Goal: Check status: Check status

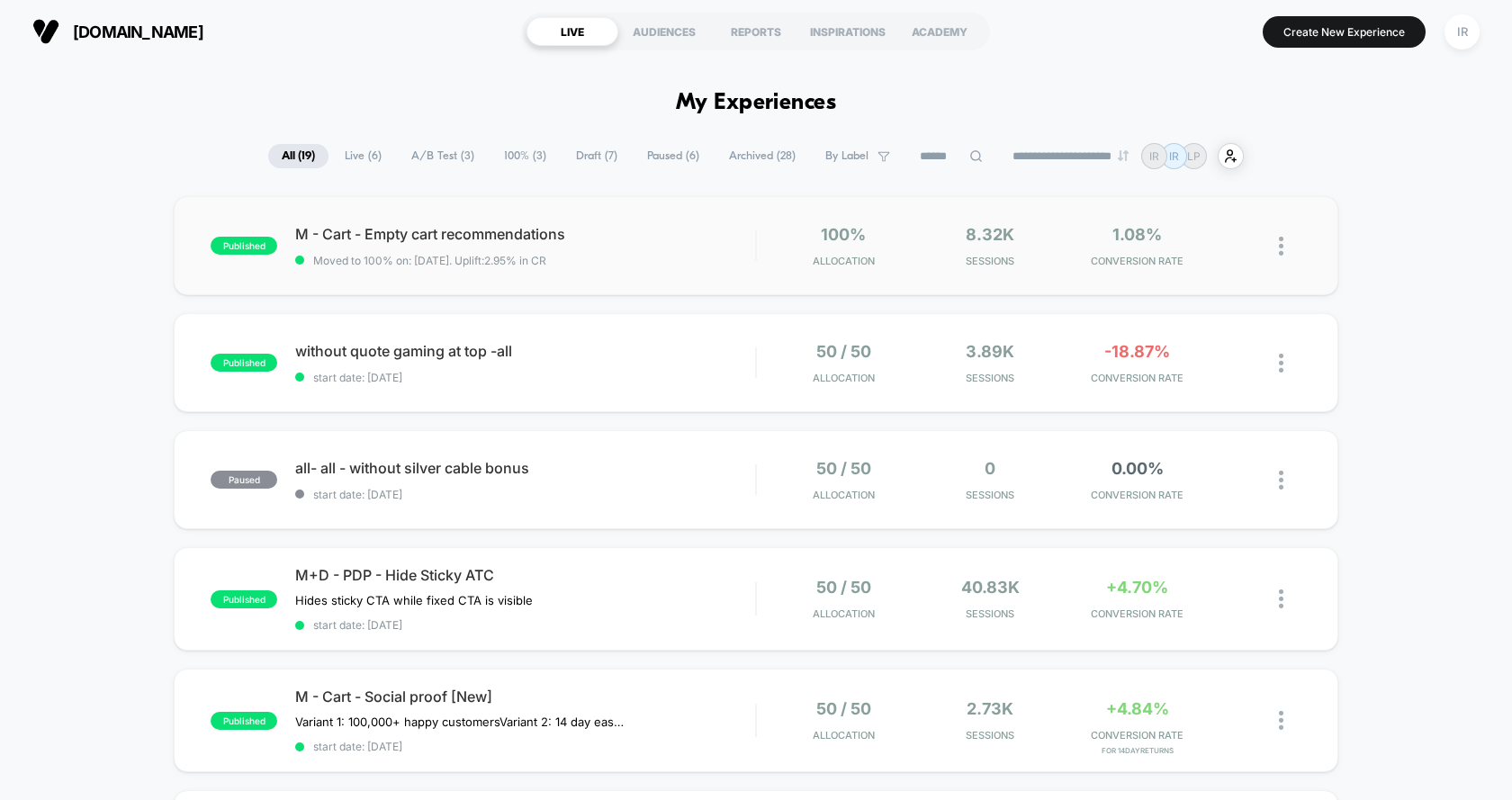
click at [738, 280] on div "published M - Cart - Empty cart recommendations Moved to 100% on: [DATE] . Upli…" at bounding box center [756, 246] width 1164 height 99
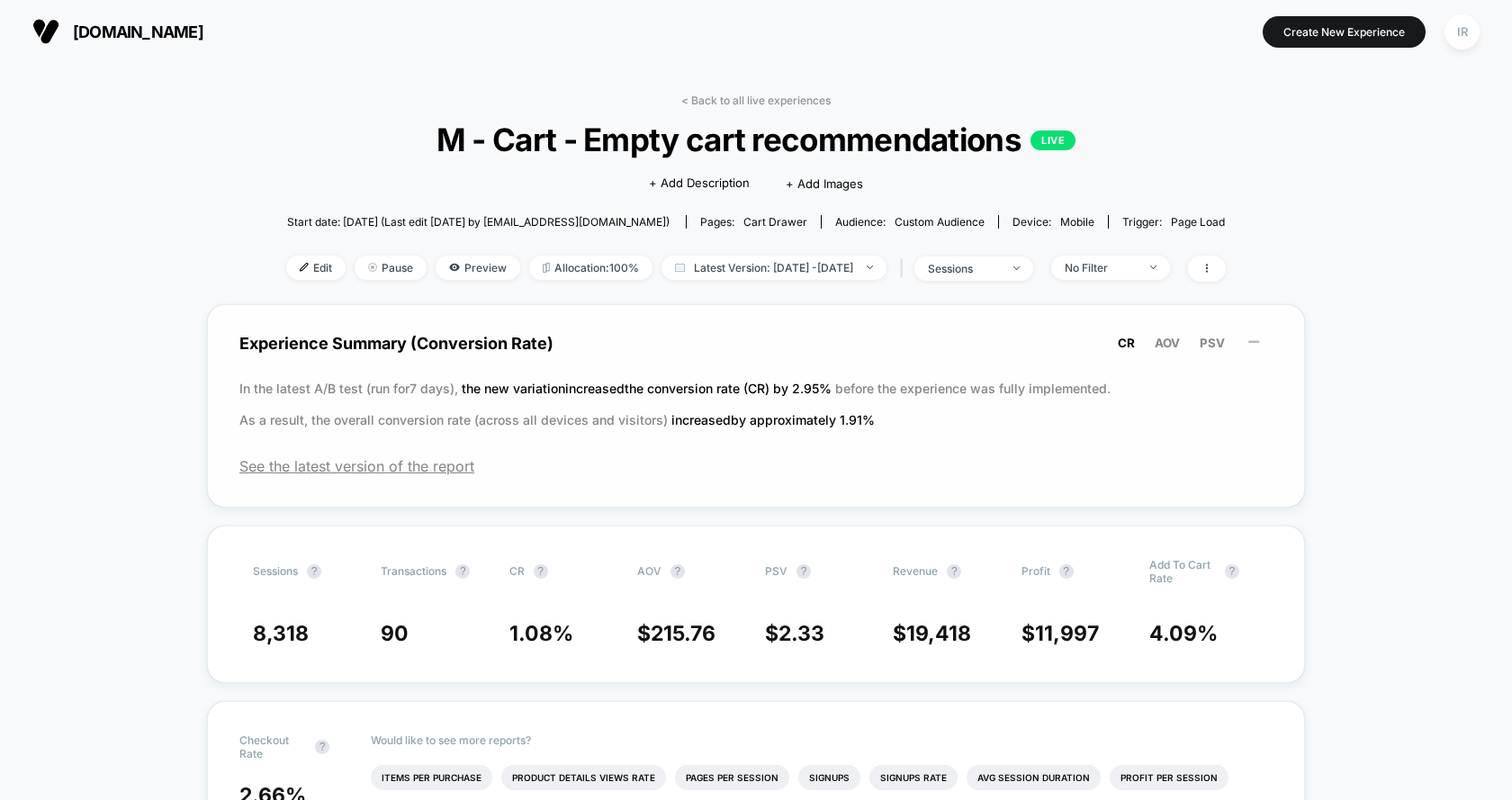
drag, startPoint x: 240, startPoint y: 370, endPoint x: 567, endPoint y: 368, distance: 327.0
click at [567, 368] on div "Experience Summary (Conversion Rate) CR AOV PSV In the latest A/B test (run for…" at bounding box center [756, 406] width 1098 height 203
drag, startPoint x: 234, startPoint y: 381, endPoint x: 755, endPoint y: 404, distance: 521.5
click at [755, 404] on div "Experience Summary (Conversion Rate) CR AOV PSV In the latest A/B test (run for…" at bounding box center [756, 406] width 1098 height 203
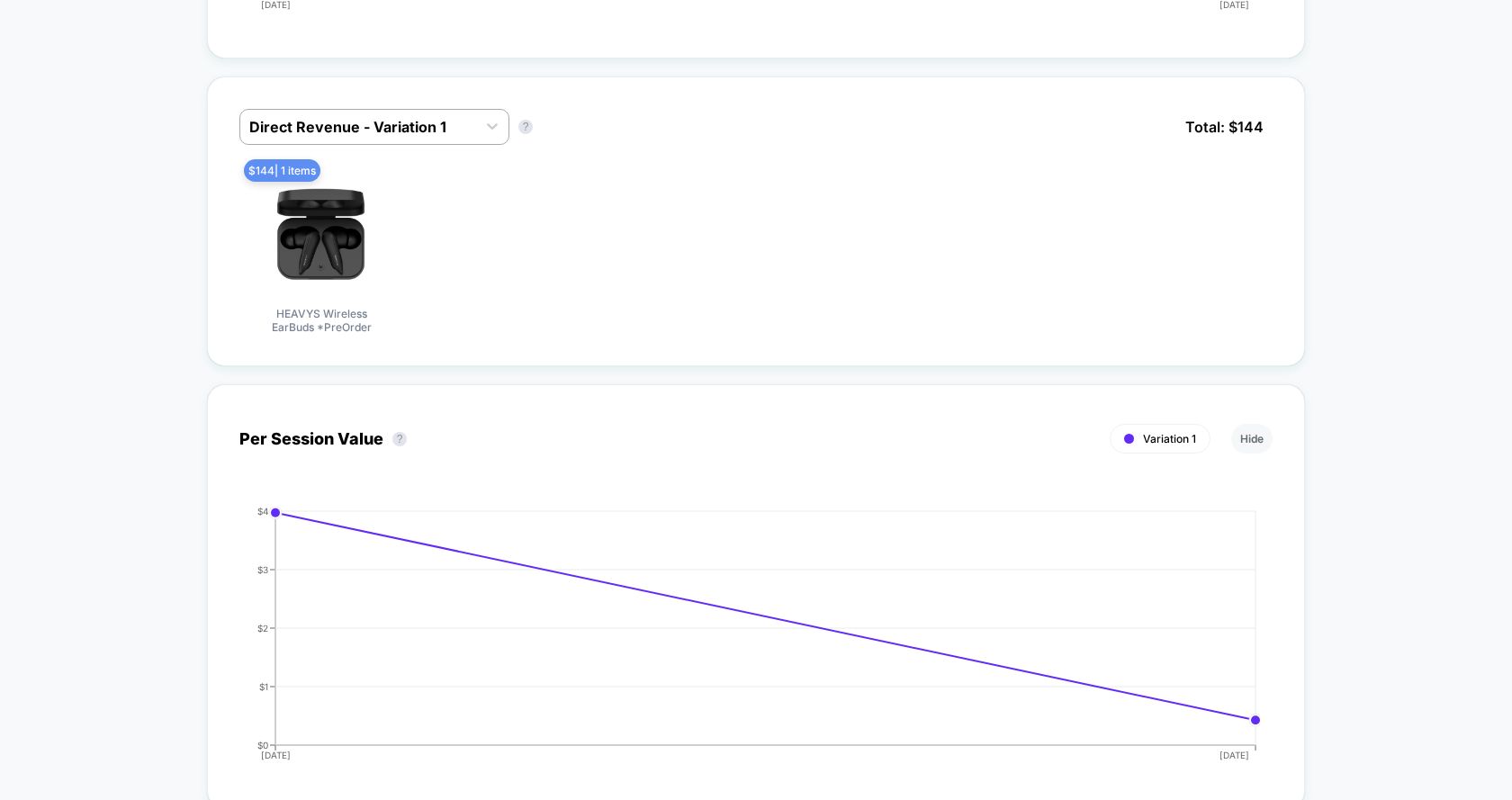
scroll to position [1110, 0]
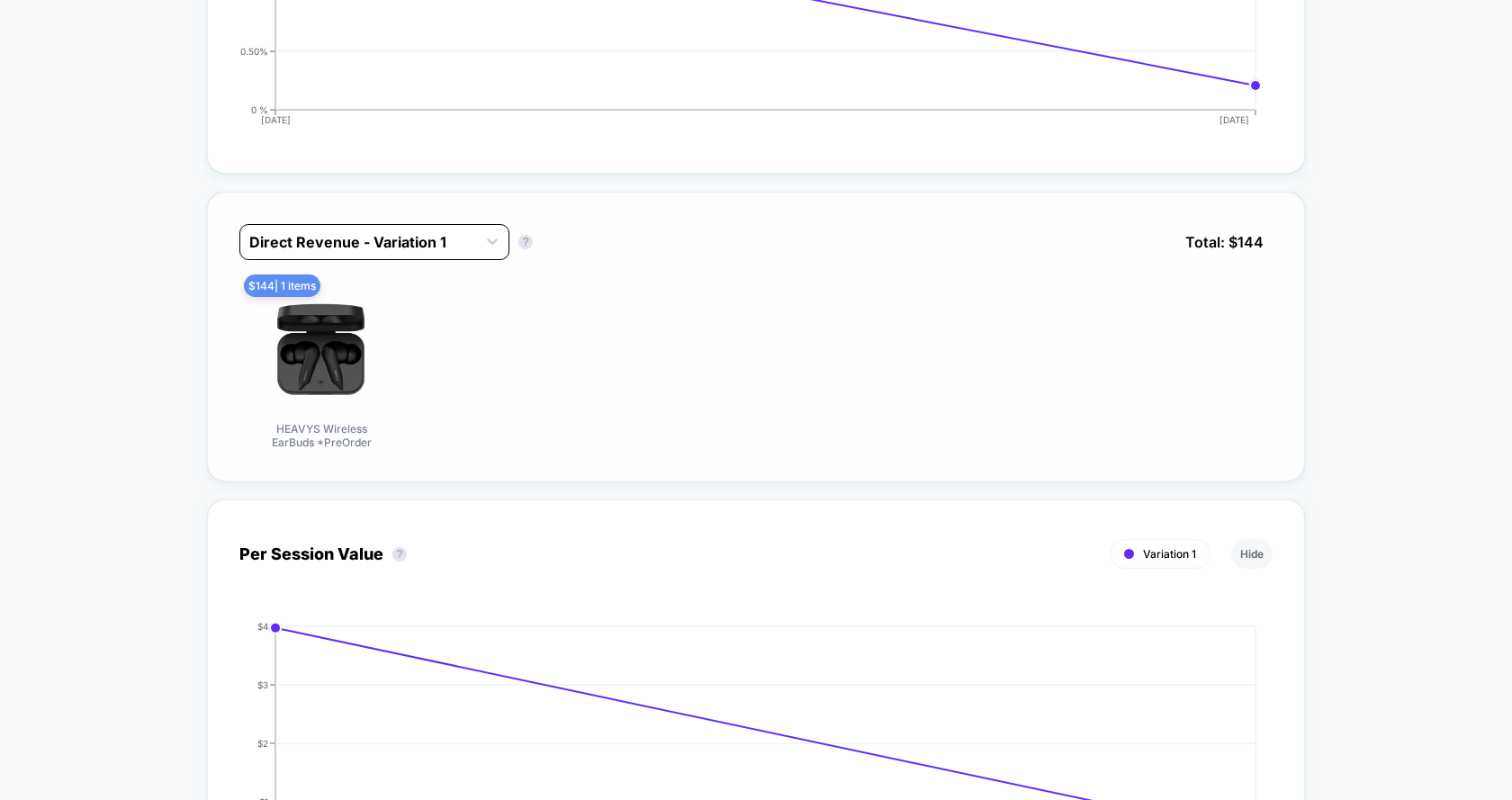
click at [438, 231] on div at bounding box center [358, 242] width 218 height 22
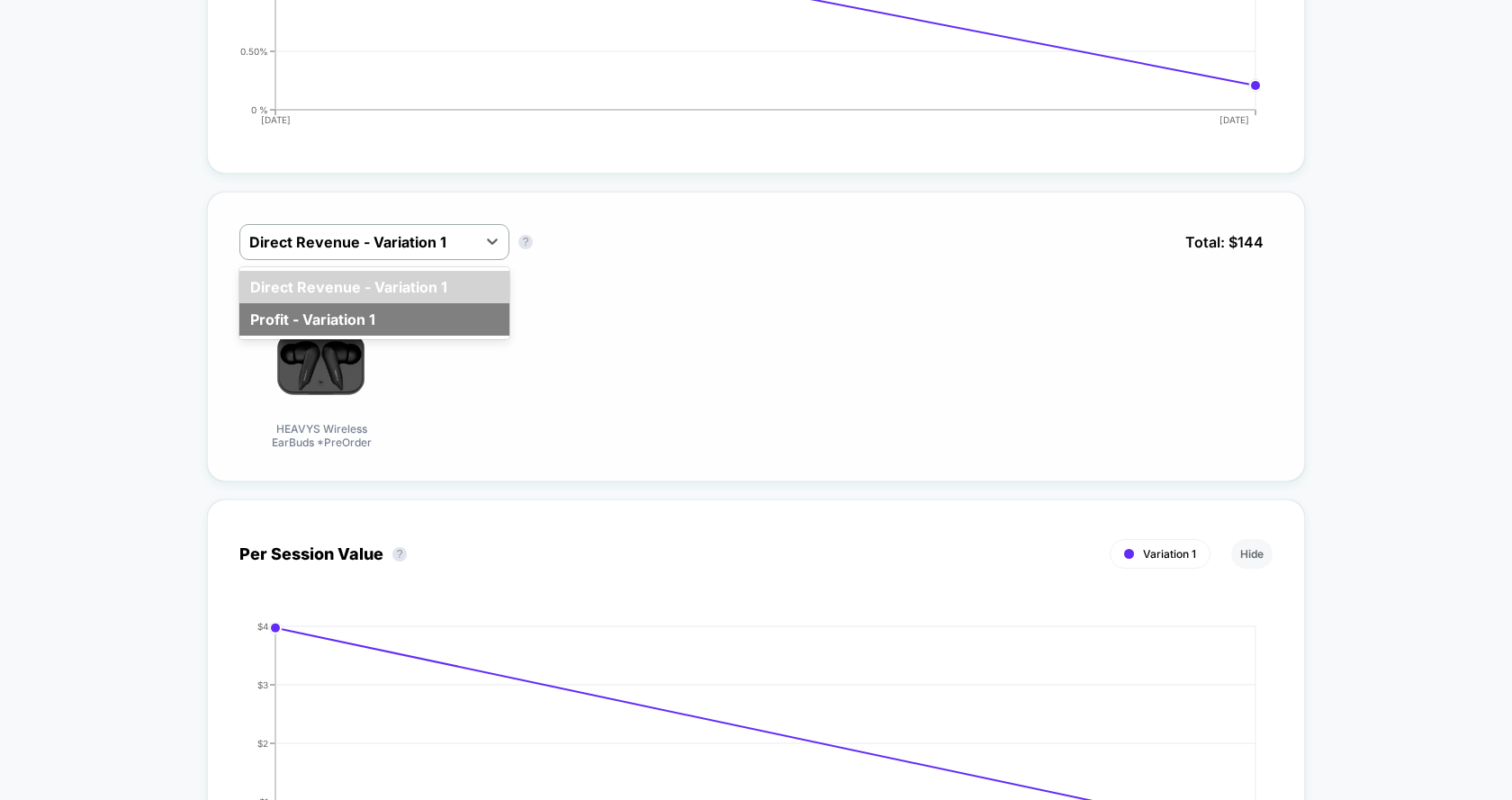
click at [423, 303] on div "Profit - Variation 1" at bounding box center [373, 319] width 270 height 33
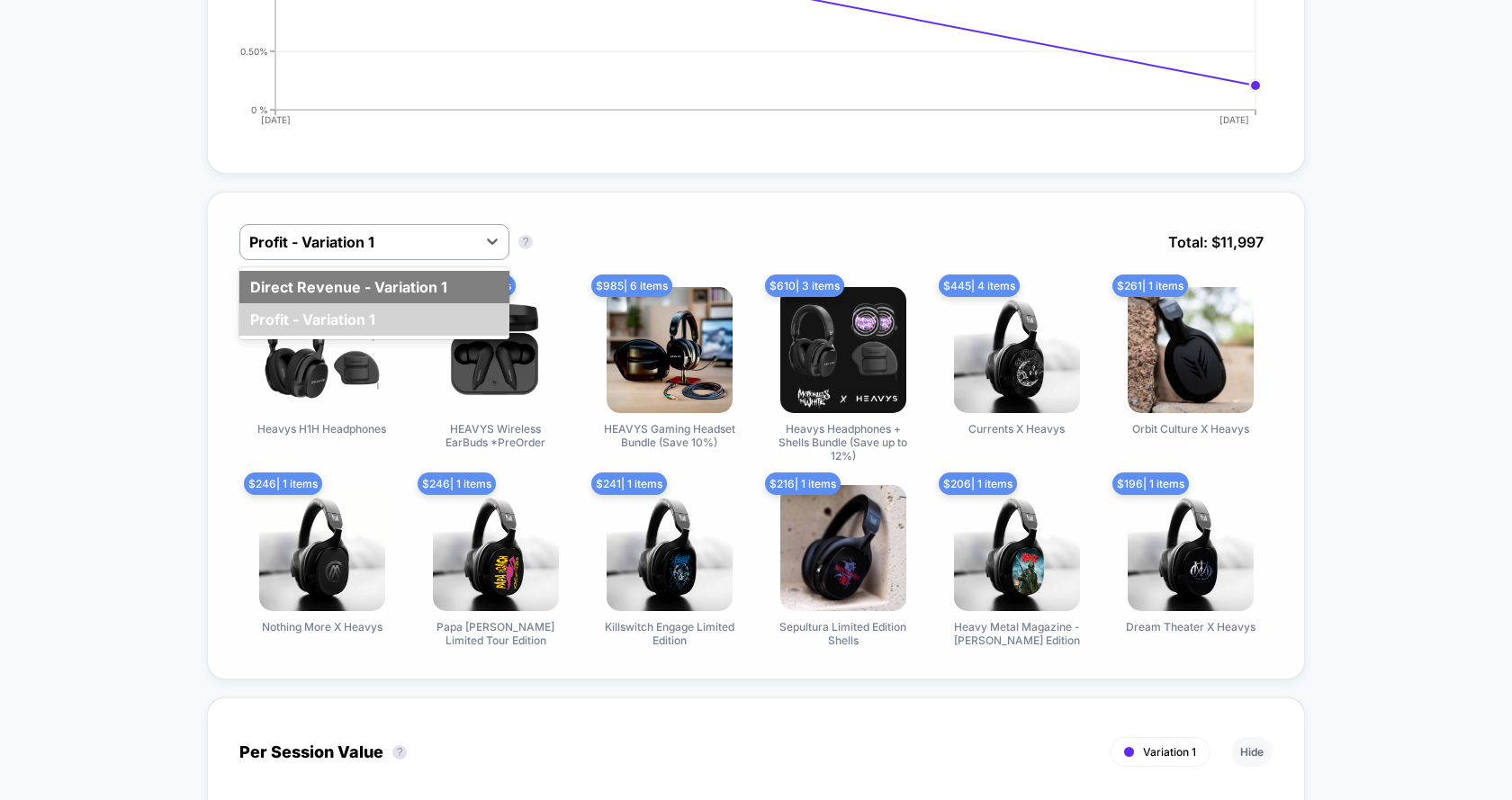
drag, startPoint x: 402, startPoint y: 224, endPoint x: 388, endPoint y: 277, distance: 54.8
click at [388, 260] on div "option Direct Revenue - Variation 1 focused, 1 of 2. 2 results available. Use U…" at bounding box center [373, 242] width 270 height 36
click at [383, 283] on div "Direct Revenue - Variation 1" at bounding box center [373, 286] width 270 height 33
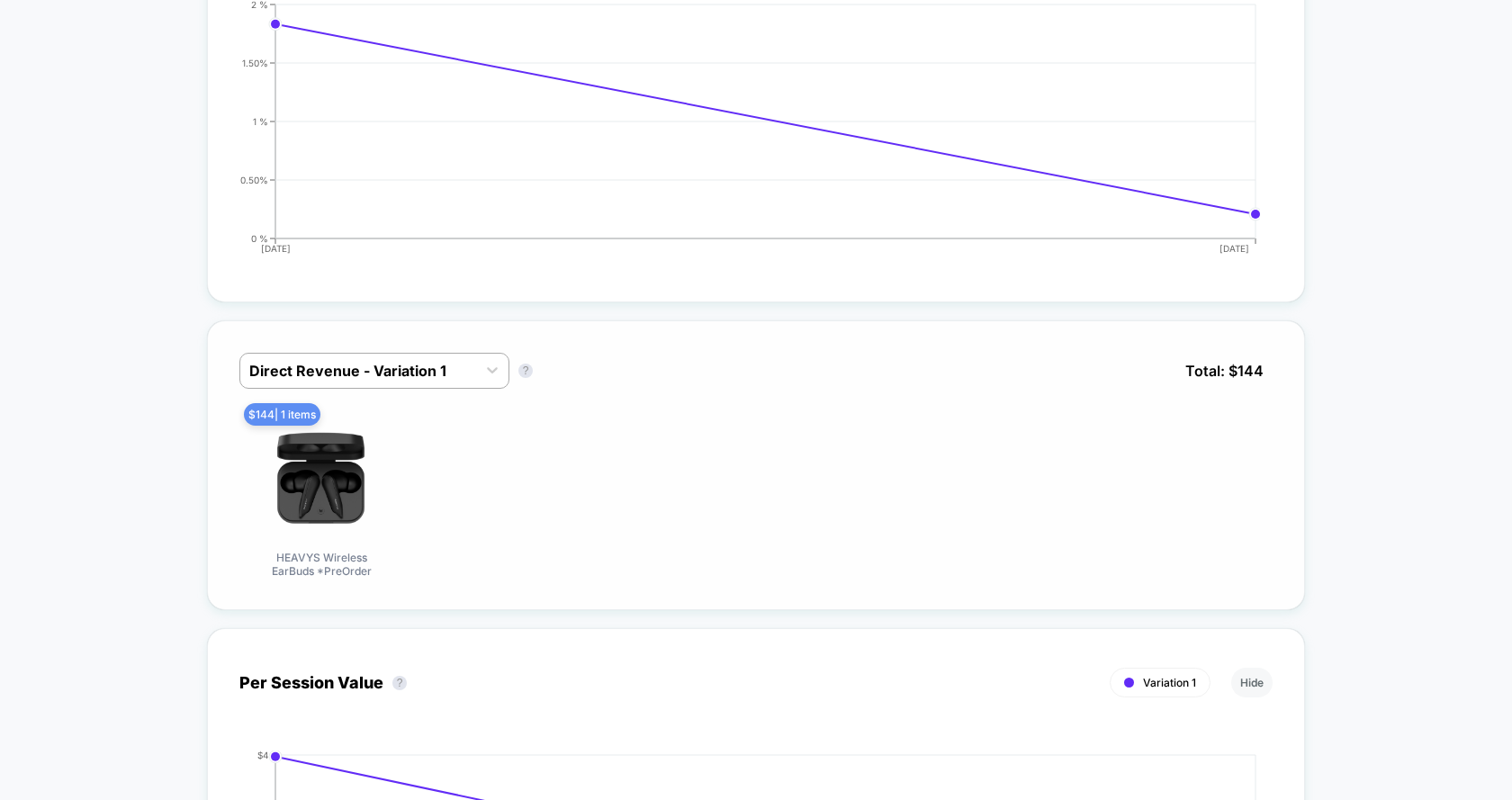
scroll to position [0, 0]
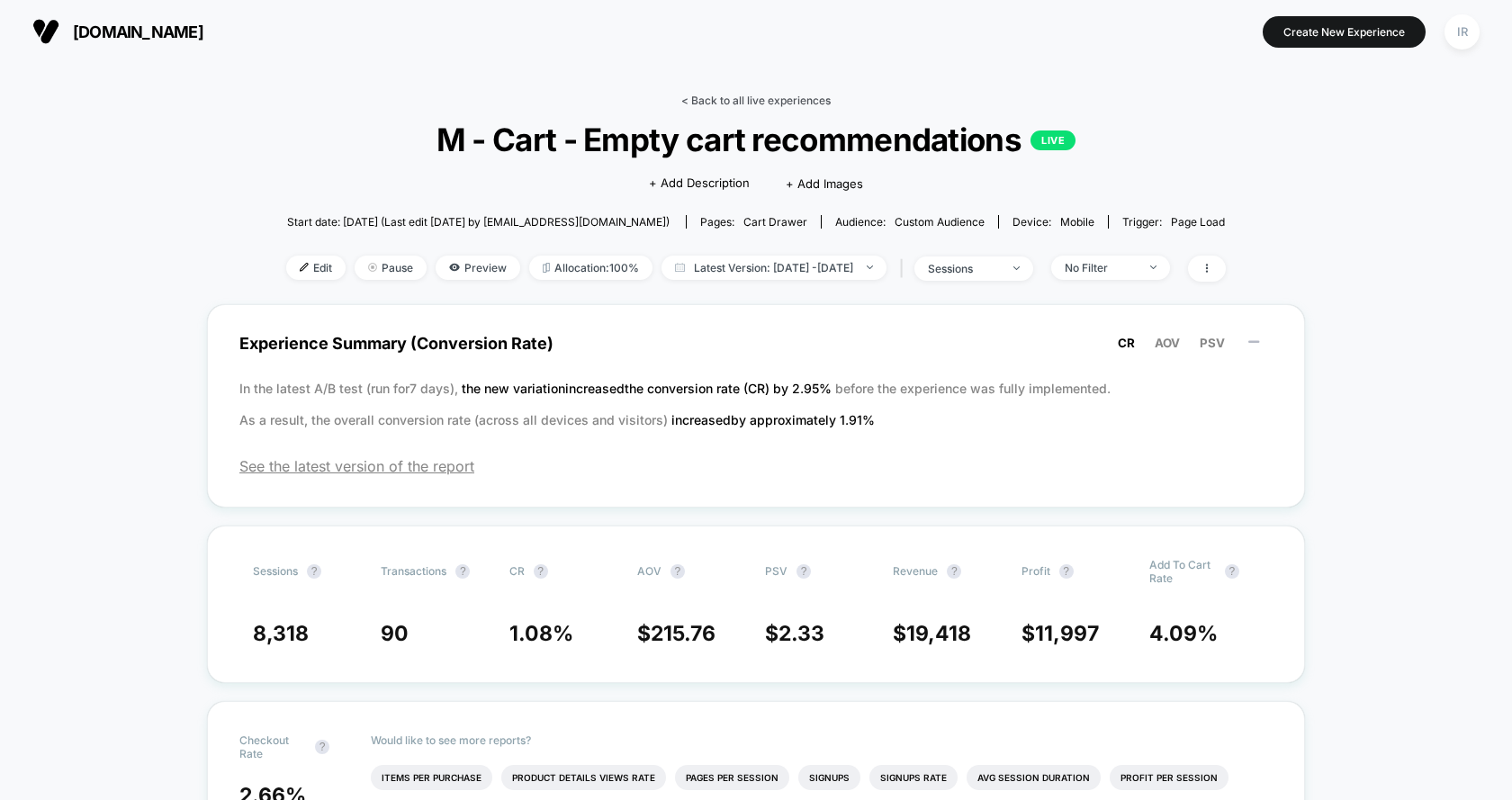
click at [716, 104] on link "< Back to all live experiences" at bounding box center [756, 101] width 149 height 14
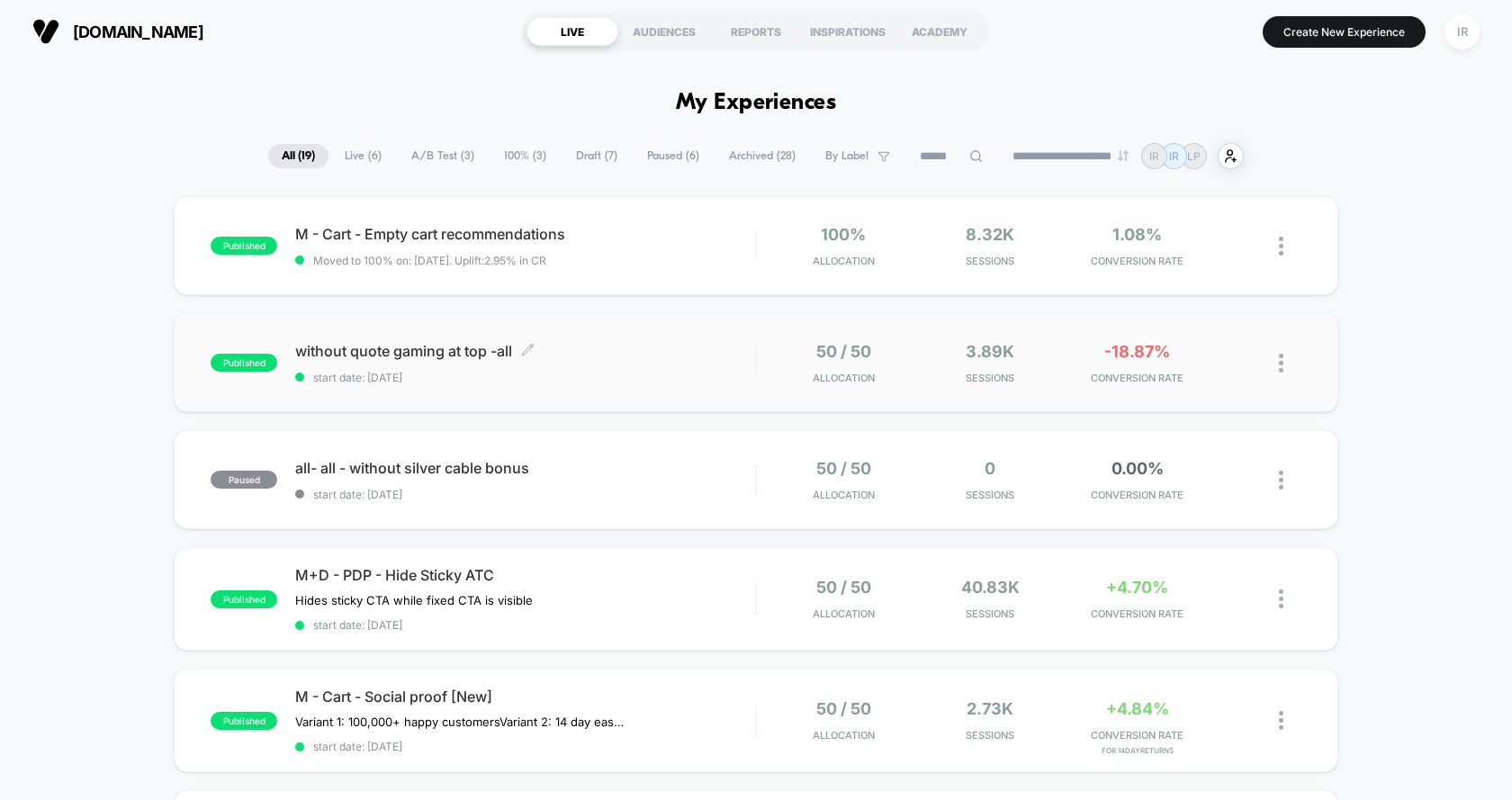
click at [742, 355] on span "without quote gaming at top -all Click to edit experience details" at bounding box center [525, 351] width 460 height 18
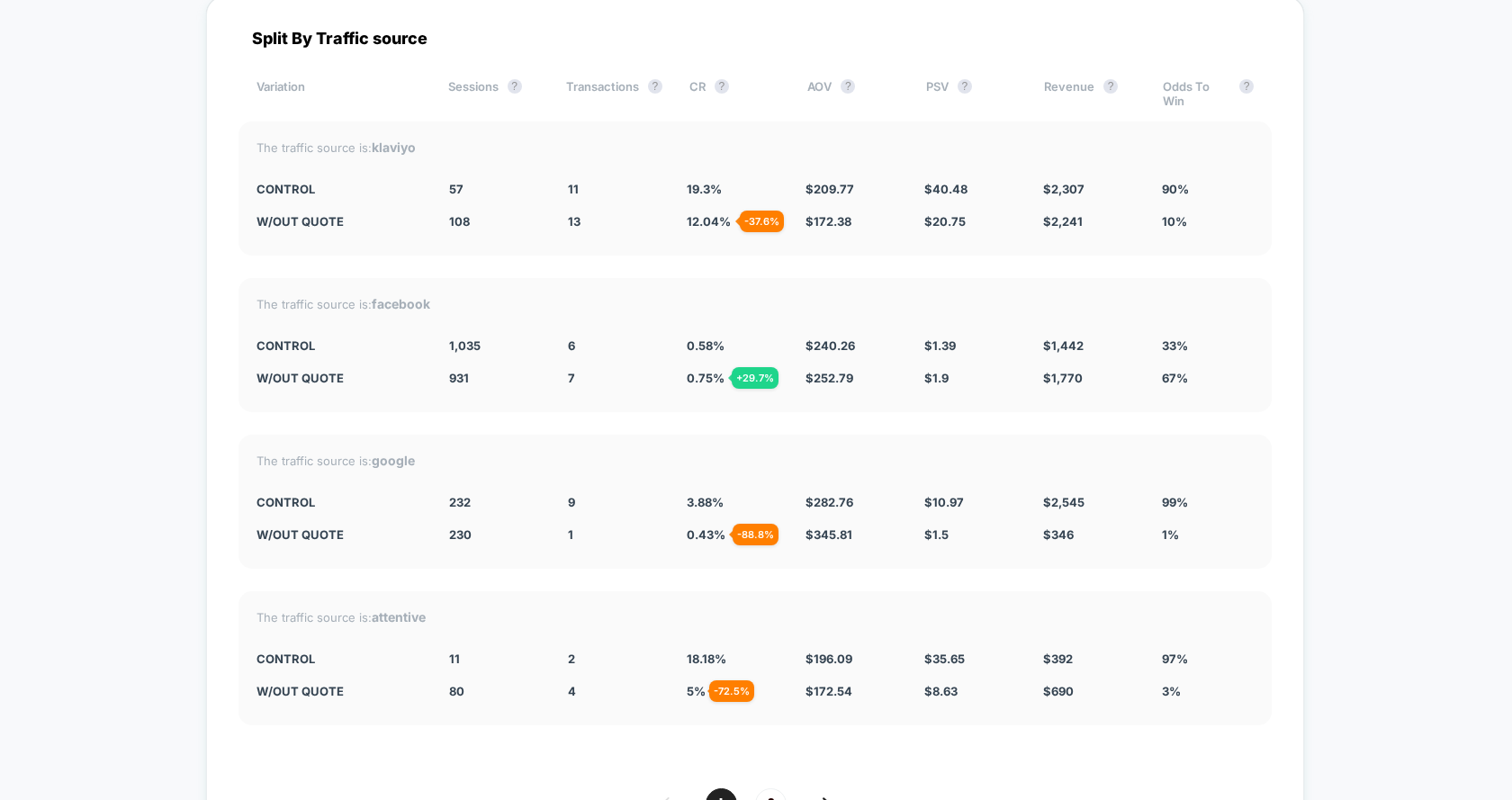
scroll to position [3739, 0]
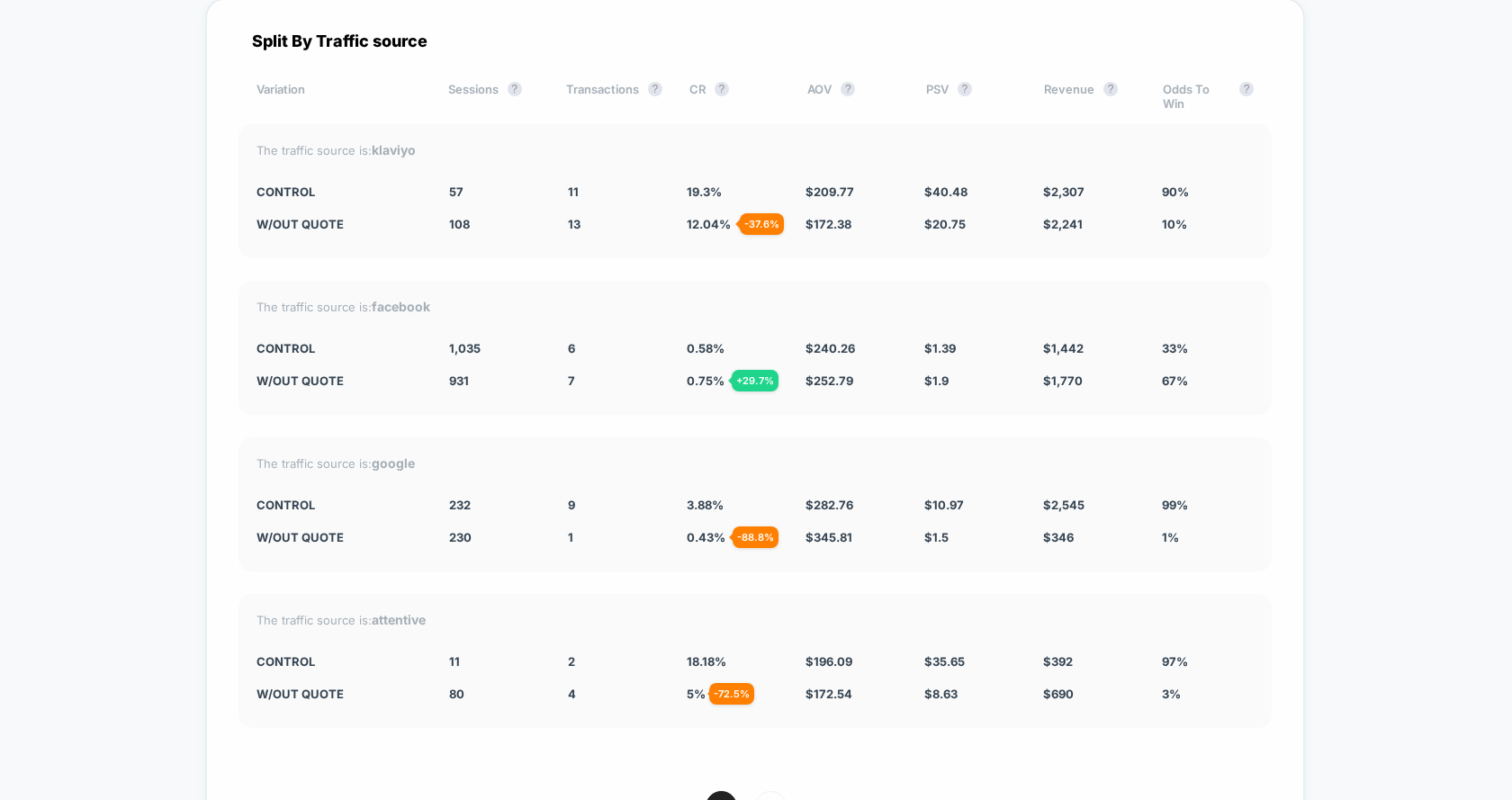
drag, startPoint x: 193, startPoint y: 286, endPoint x: 731, endPoint y: 356, distance: 542.5
drag, startPoint x: 557, startPoint y: 504, endPoint x: 896, endPoint y: 562, distance: 343.9
click at [896, 562] on div "Split By Traffic source Variation Sessions ? Transactions ? CR ? AOV ? PSV ? Re…" at bounding box center [756, 443] width 1098 height 890
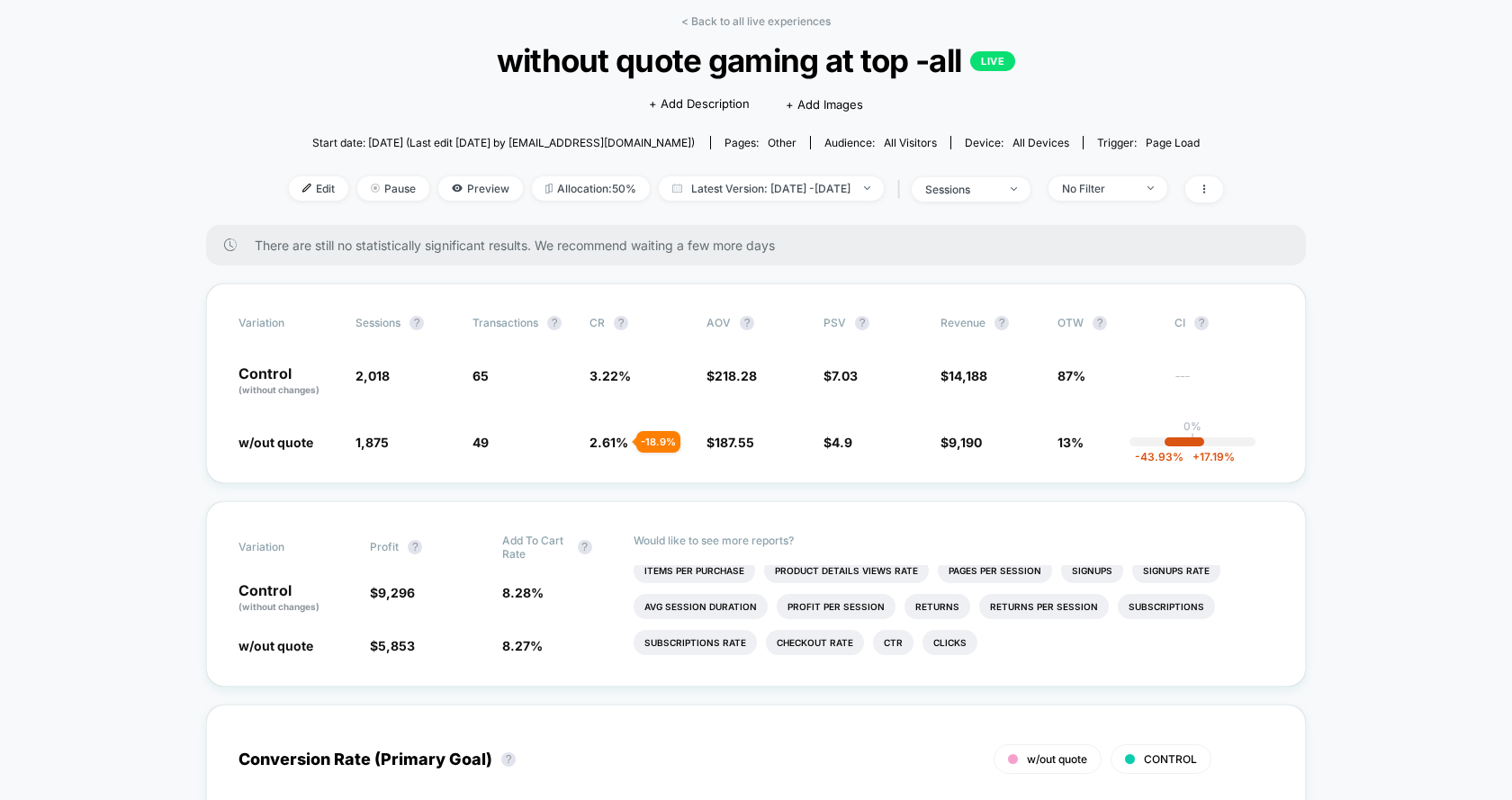
scroll to position [0, 0]
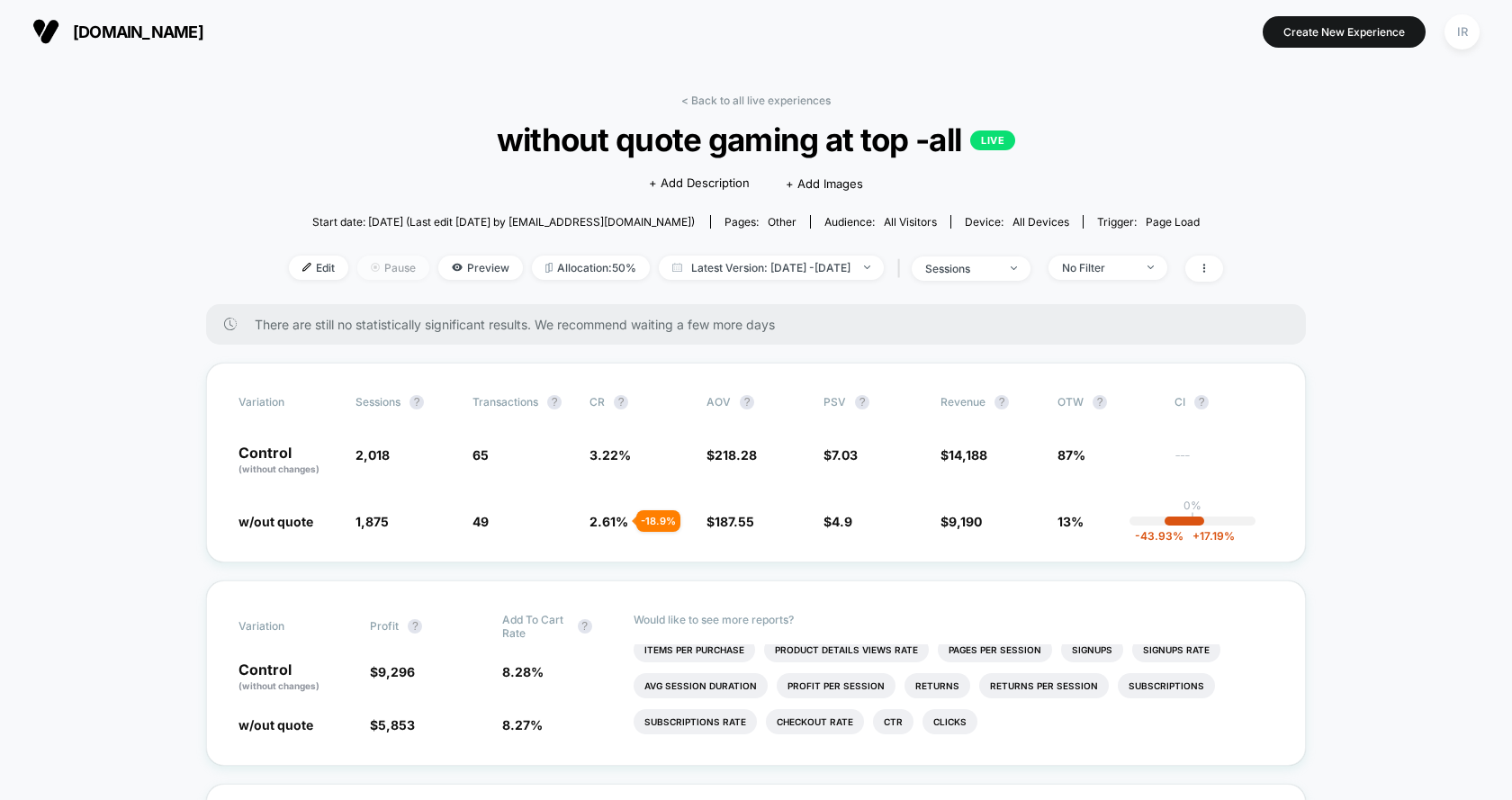
click at [358, 261] on span "Pause" at bounding box center [393, 268] width 72 height 25
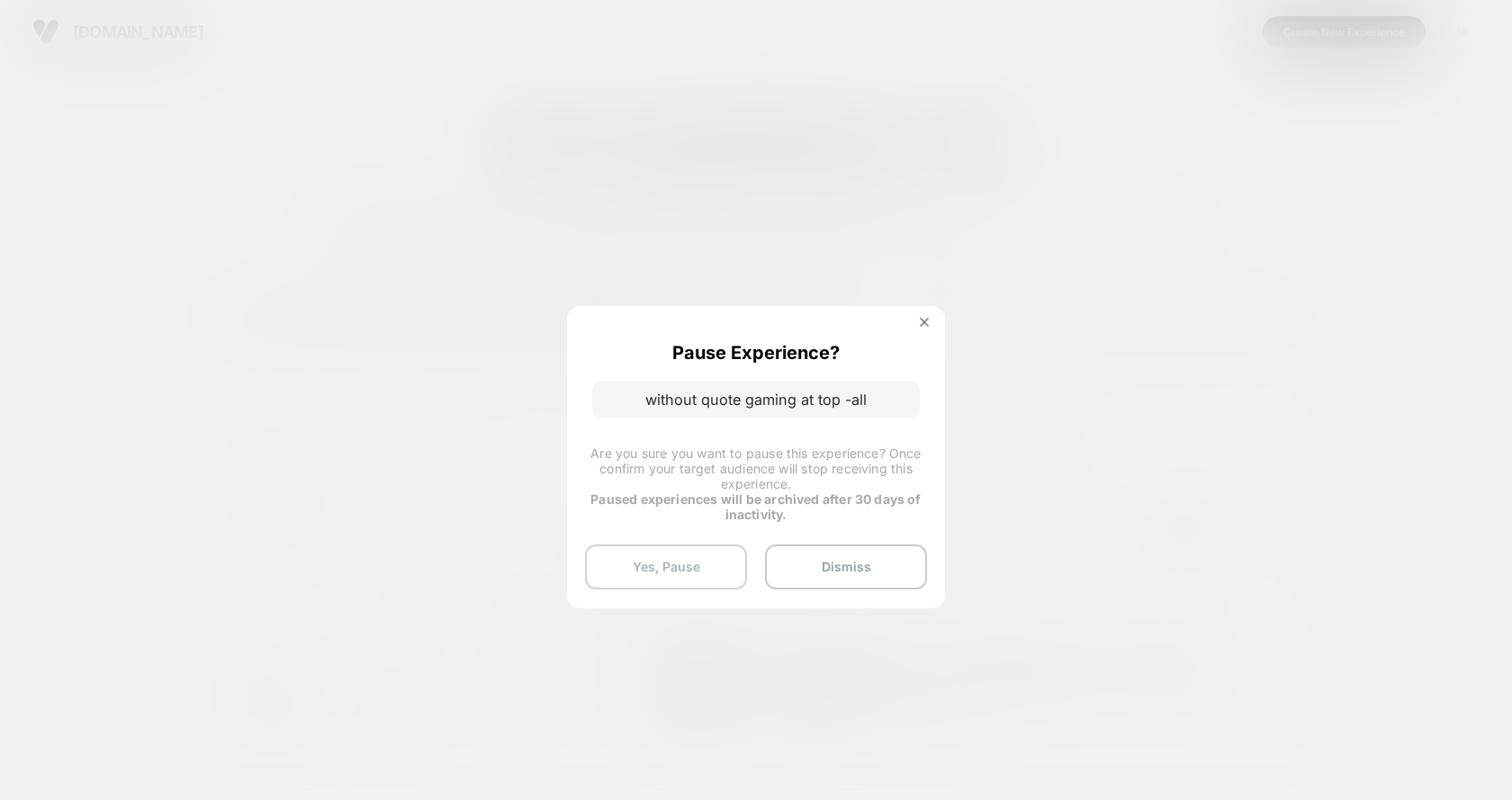
click at [737, 576] on button "Yes, Pause" at bounding box center [666, 567] width 162 height 45
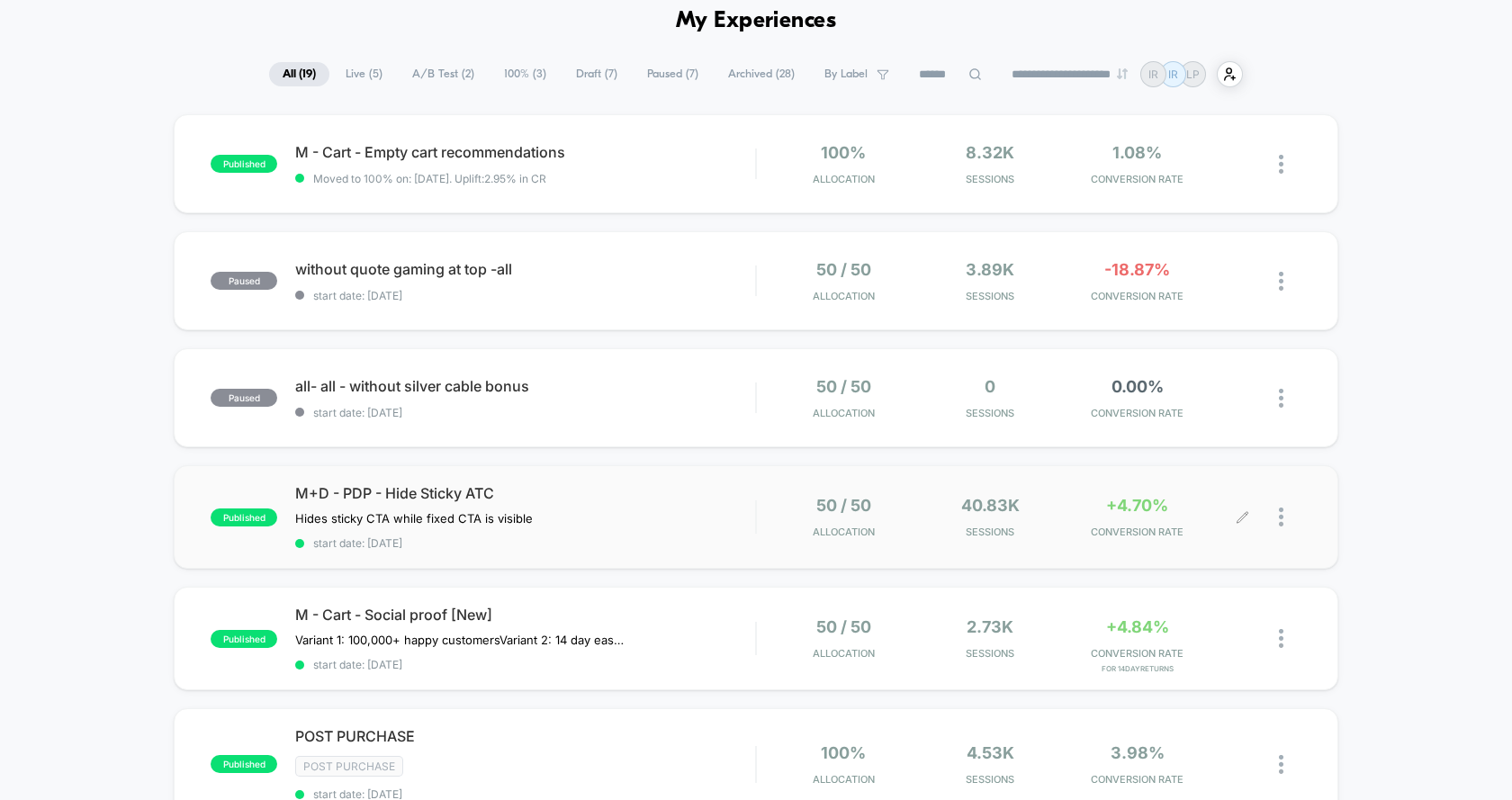
scroll to position [104, 0]
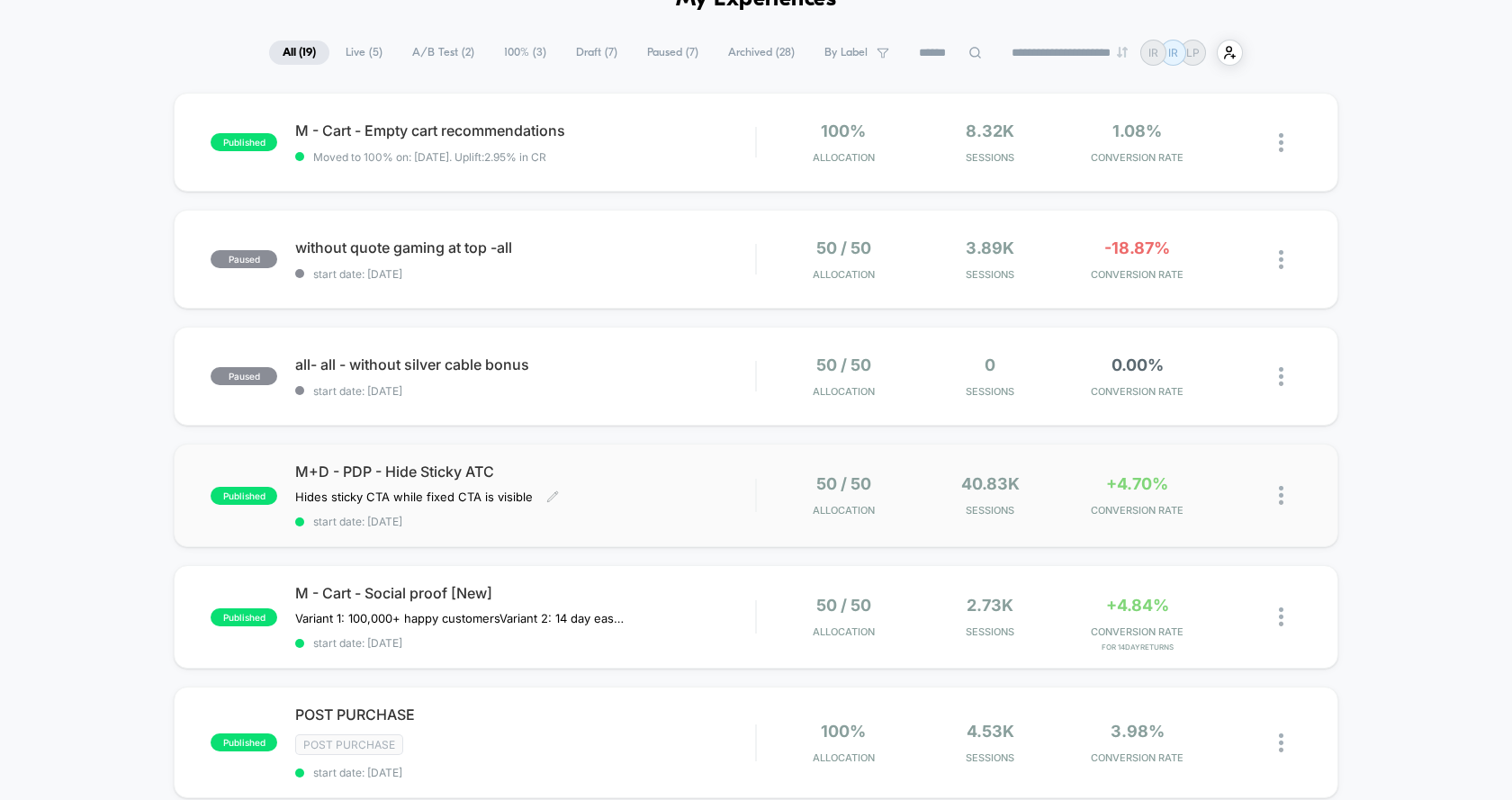
click at [597, 512] on div "M+D - PDP - Hide Sticky ATC Hides sticky CTA while fixed CTA is visible Click t…" at bounding box center [525, 495] width 460 height 66
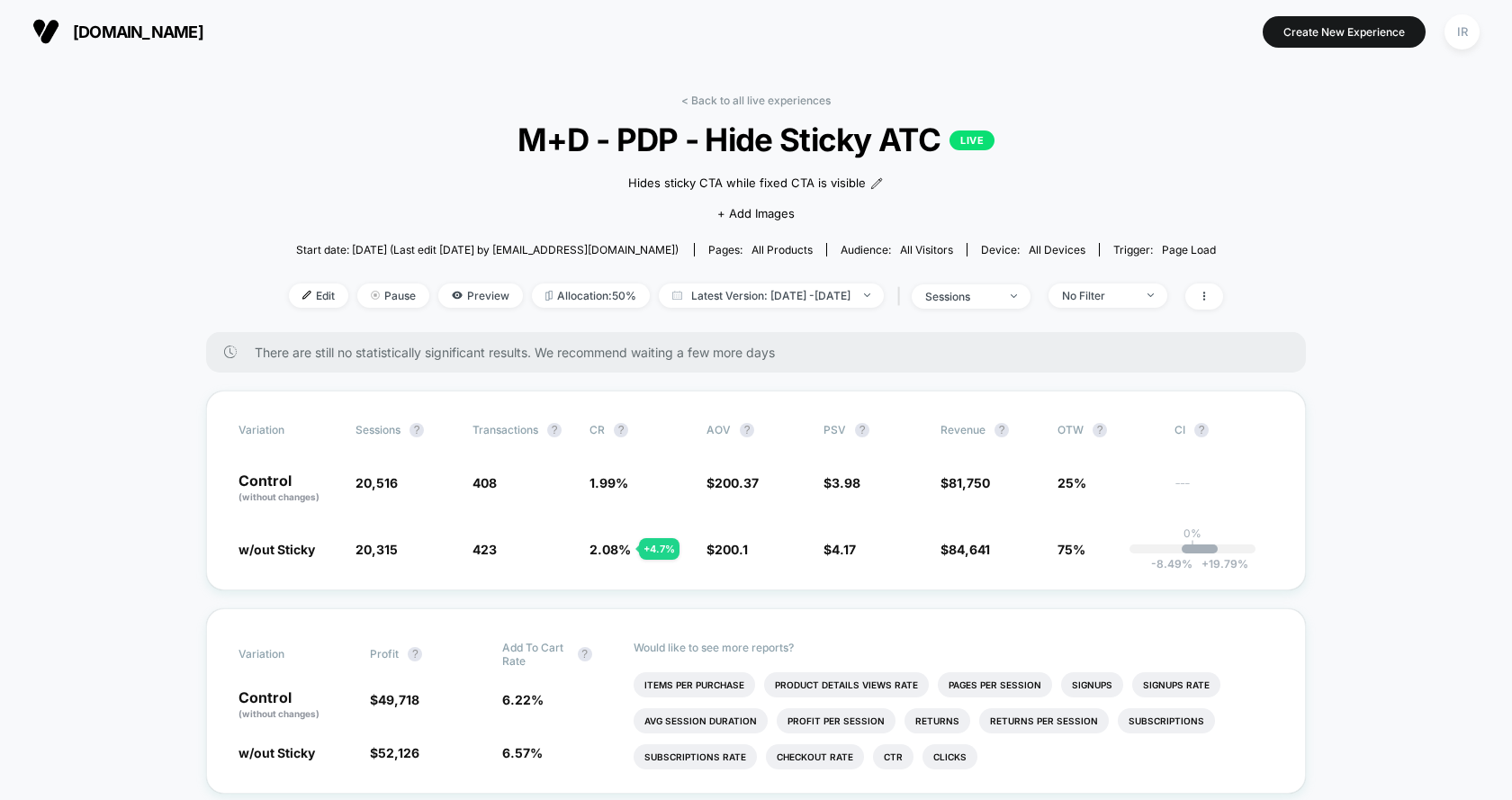
click at [769, 250] on span "all products" at bounding box center [782, 250] width 61 height 14
click at [700, 117] on div "< Back to all live experiences M+D - PDP - Hide Sticky ATC LIVE Hides sticky CT…" at bounding box center [756, 213] width 934 height 239
click at [705, 102] on link "< Back to all live experiences" at bounding box center [756, 101] width 149 height 14
